Goal: Navigation & Orientation: Find specific page/section

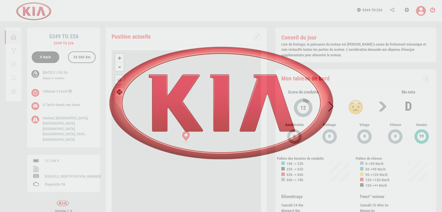
scroll to position [28, 0]
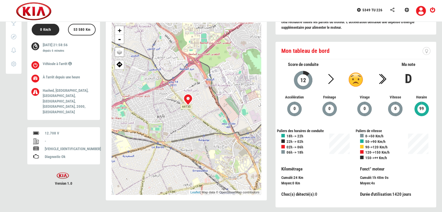
click at [8, 132] on div "5349 TU 226 5349 TU 226 0 Km/h 53 580 Km [DATE] 21:58:56 À l'arrêt -" at bounding box center [221, 107] width 431 height 215
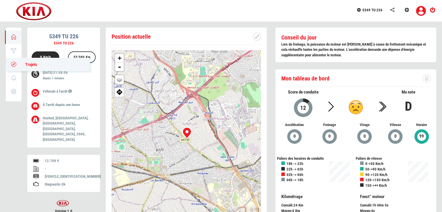
click at [12, 63] on icon at bounding box center [13, 64] width 7 height 4
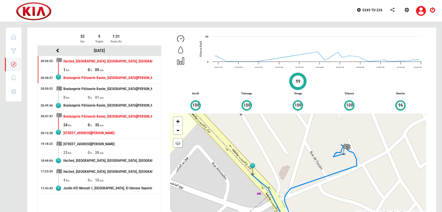
scroll to position [15, 0]
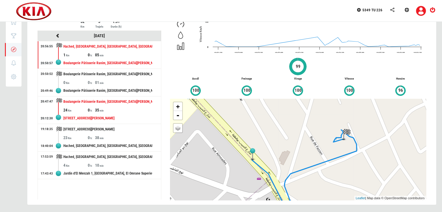
click at [112, 118] on div "[STREET_ADDRESS][PERSON_NAME]" at bounding box center [107, 118] width 89 height 11
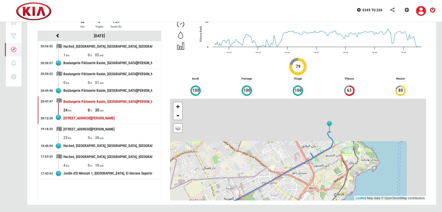
drag, startPoint x: 357, startPoint y: 124, endPoint x: 280, endPoint y: 168, distance: 88.7
click at [280, 168] on div "+ - OSM Map Google Map Google Satellite Leaflet | Map data © OpenStreetMap cont…" at bounding box center [298, 150] width 256 height 102
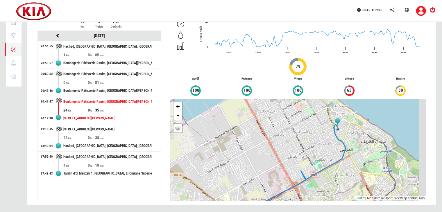
drag, startPoint x: 316, startPoint y: 139, endPoint x: 282, endPoint y: 165, distance: 42.9
click at [282, 165] on div "+ - OSM Map Google Map Google Satellite Leaflet | Map data © OpenStreetMap cont…" at bounding box center [298, 150] width 256 height 102
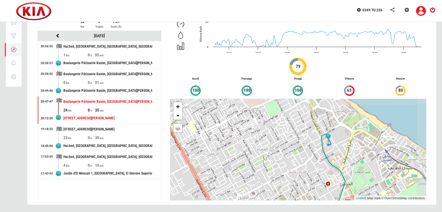
drag, startPoint x: 333, startPoint y: 124, endPoint x: 292, endPoint y: 157, distance: 52.1
click at [292, 157] on div "+ - OSM Map Google Map Google Satellite Leaflet | Map data © OpenStreetMap cont…" at bounding box center [298, 150] width 256 height 102
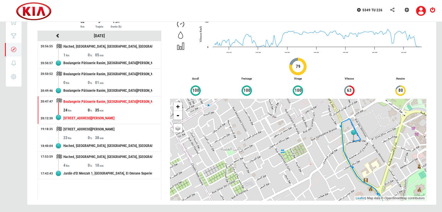
drag, startPoint x: 313, startPoint y: 155, endPoint x: 291, endPoint y: 155, distance: 21.5
click at [291, 155] on div "+ - OSM Map Google Map Google Satellite Leaflet | Map data © OpenStreetMap cont…" at bounding box center [298, 150] width 256 height 102
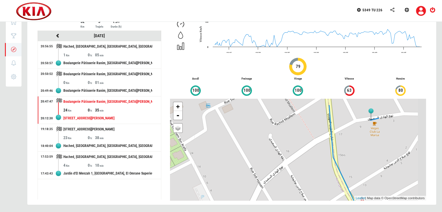
drag, startPoint x: 333, startPoint y: 150, endPoint x: 263, endPoint y: 166, distance: 71.8
click at [263, 166] on div "+ - OSM Map Google Map Google Satellite Leaflet | Map data © OpenStreetMap cont…" at bounding box center [298, 150] width 256 height 102
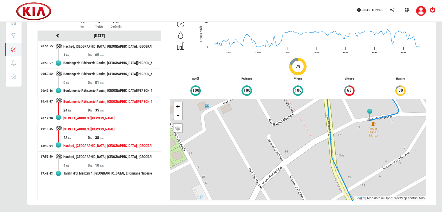
click at [92, 146] on div "Hached, [GEOGRAPHIC_DATA], [GEOGRAPHIC_DATA], [GEOGRAPHIC_DATA], [GEOGRAPHIC_DA…" at bounding box center [107, 146] width 89 height 11
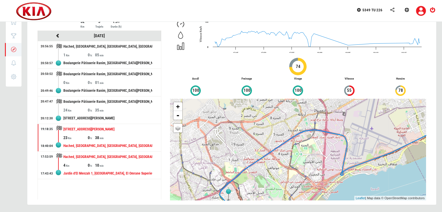
click at [74, 156] on div "Hached, [GEOGRAPHIC_DATA], [GEOGRAPHIC_DATA], [GEOGRAPHIC_DATA], [GEOGRAPHIC_DA…" at bounding box center [107, 157] width 89 height 11
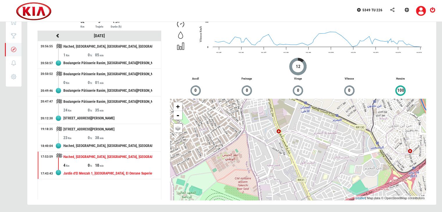
click at [317, 163] on div "+ - OSM Map Google Map Google Satellite Leaflet | Map data © OpenStreetMap cont…" at bounding box center [298, 150] width 256 height 102
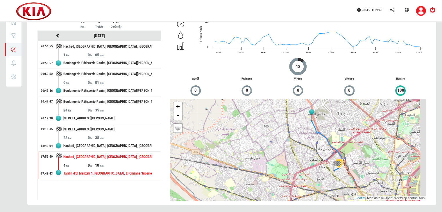
drag, startPoint x: 312, startPoint y: 159, endPoint x: 264, endPoint y: 132, distance: 54.8
click at [264, 132] on div "+ - OSM Map Google Map Google Satellite Leaflet | Map data © OpenStreetMap cont…" at bounding box center [298, 150] width 256 height 102
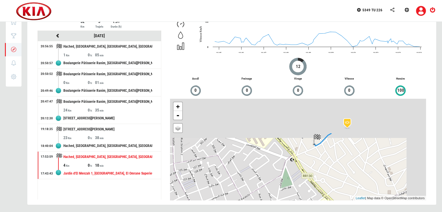
drag, startPoint x: 290, startPoint y: 172, endPoint x: 281, endPoint y: 178, distance: 10.5
click at [281, 178] on div "+ - OSM Map Google Map Google Satellite Leaflet | Map data © OpenStreetMap cont…" at bounding box center [298, 150] width 256 height 102
